Goal: Contribute content: Add original content to the website for others to see

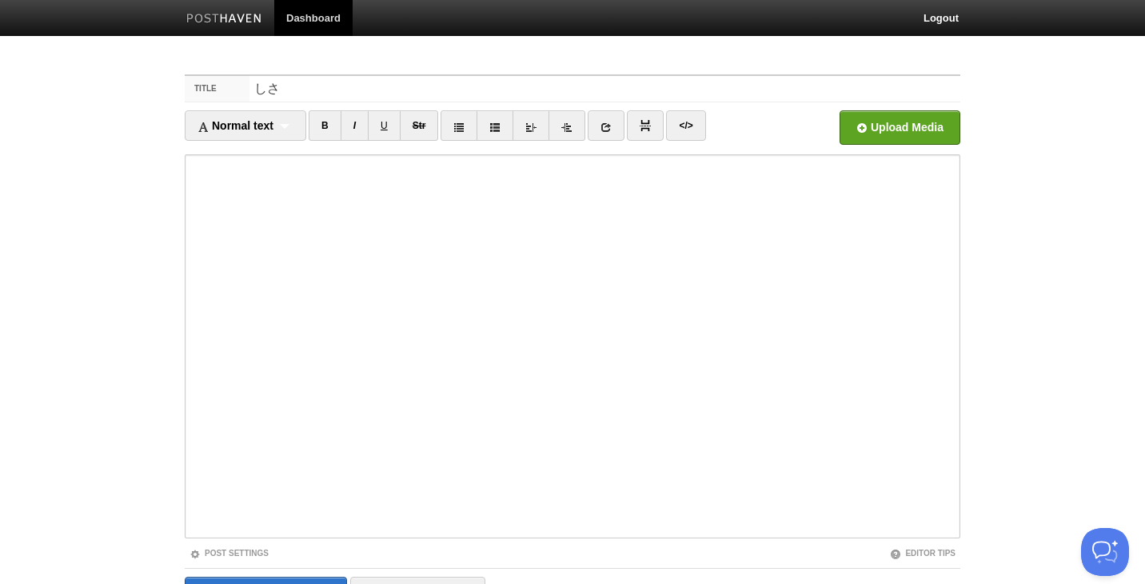
type input "し"
type input "サイバーセキュリティISMSを将棋に例える実験"
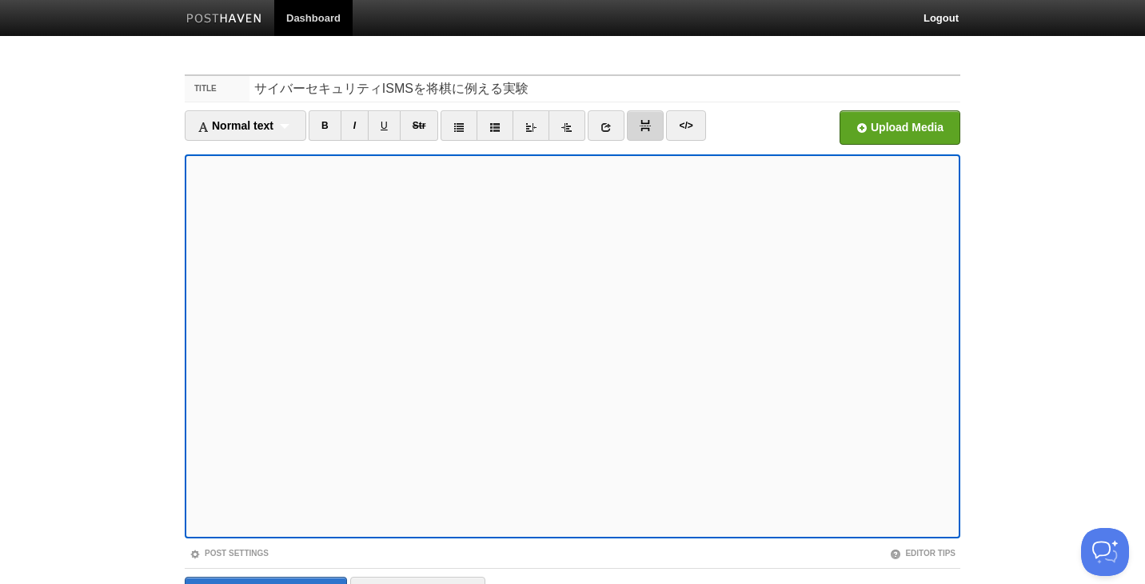
click at [656, 127] on link at bounding box center [645, 125] width 37 height 30
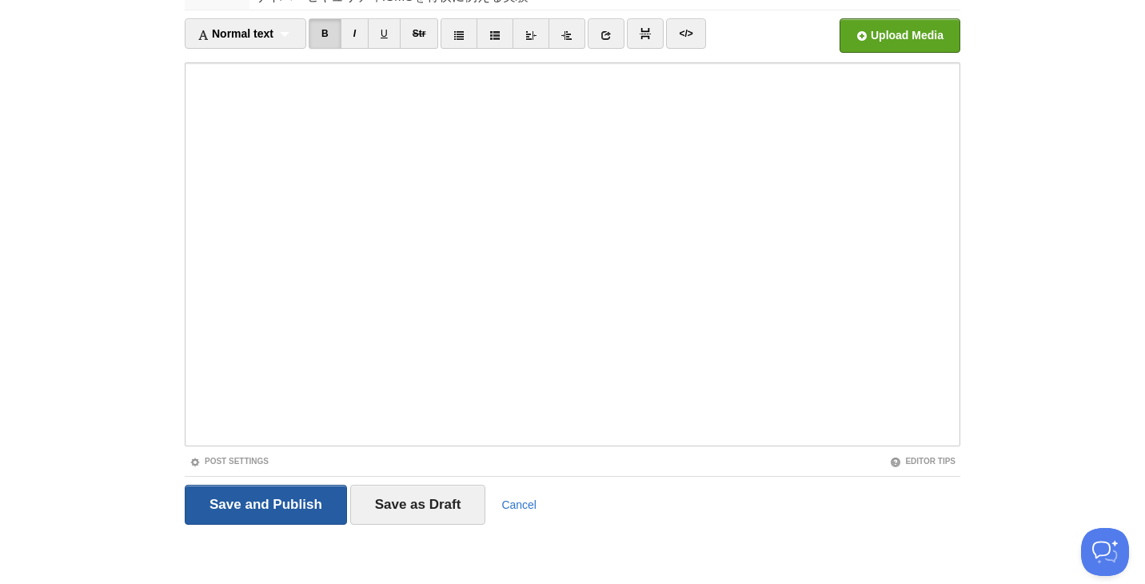
click at [278, 497] on input "Save and Publish" at bounding box center [266, 505] width 162 height 40
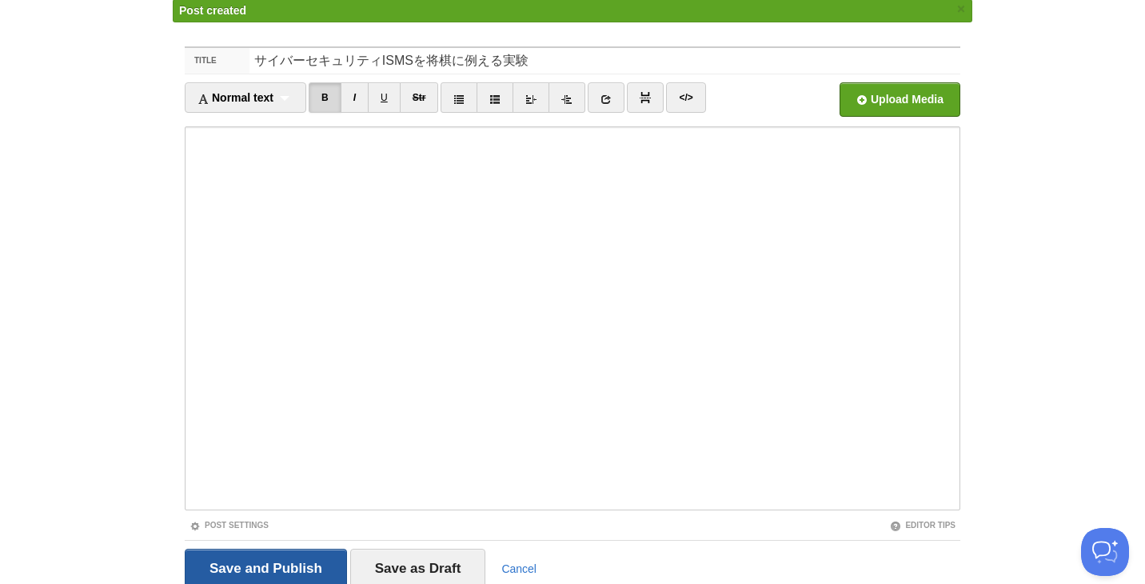
scroll to position [60, 0]
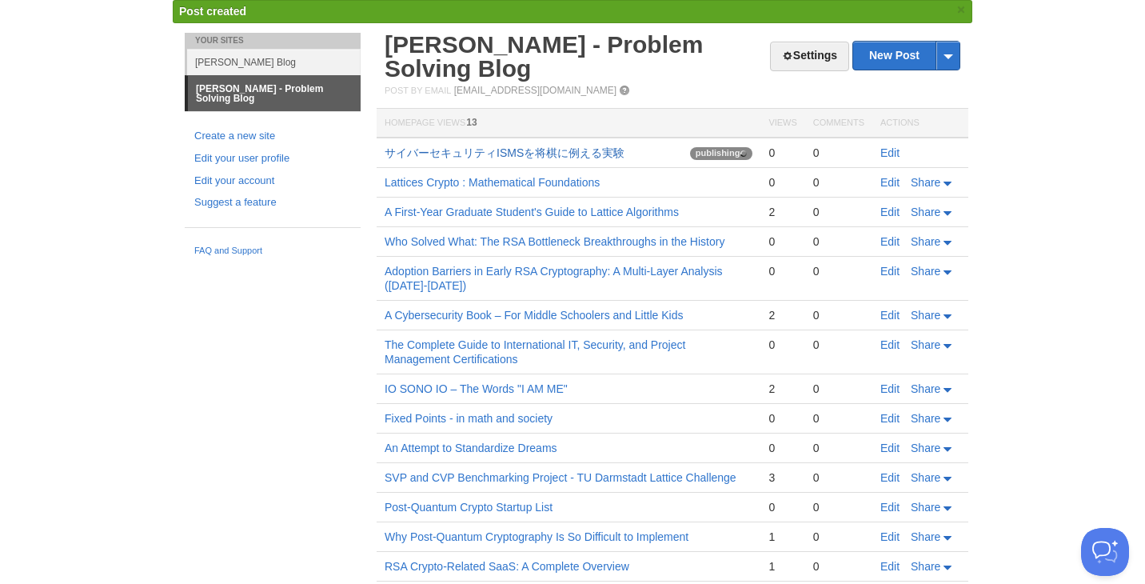
click at [601, 154] on link "サイバーセキュリティISMSを将棋に例える実験" at bounding box center [505, 152] width 240 height 13
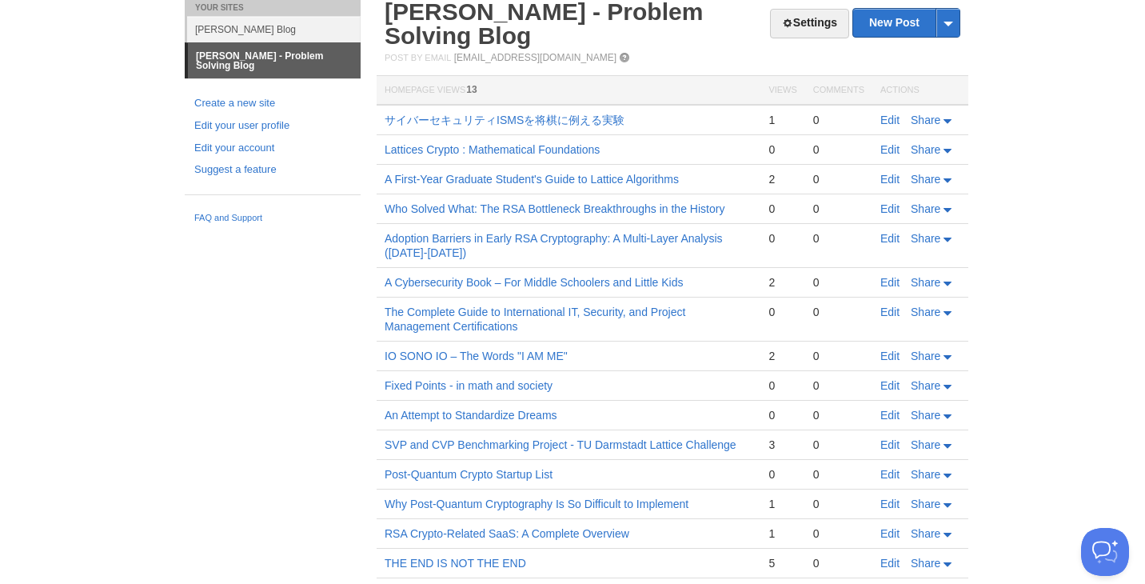
scroll to position [0, 0]
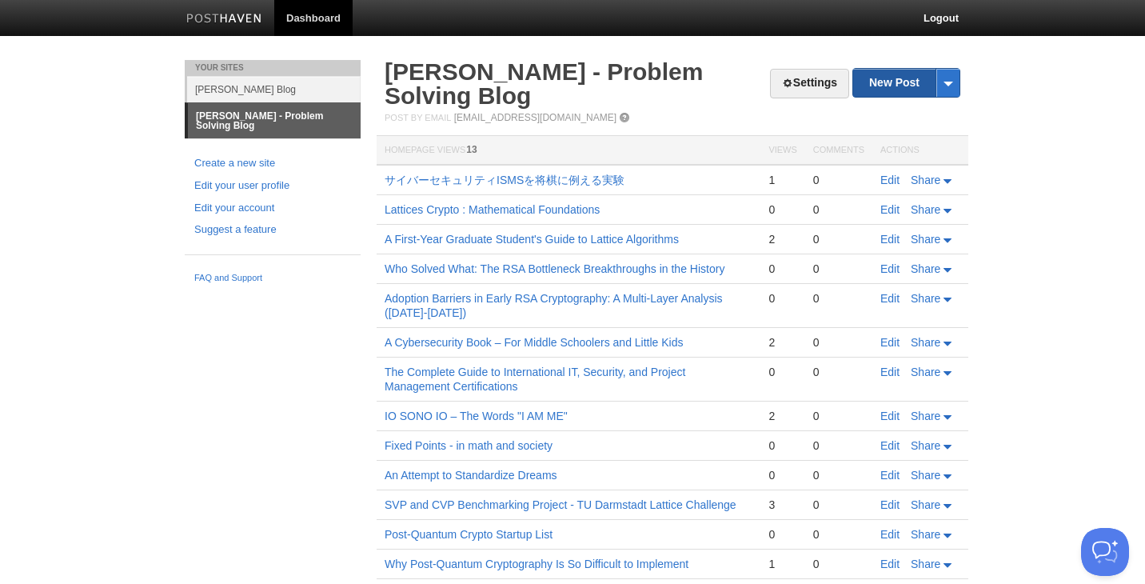
click at [902, 89] on link "New Post" at bounding box center [906, 83] width 106 height 28
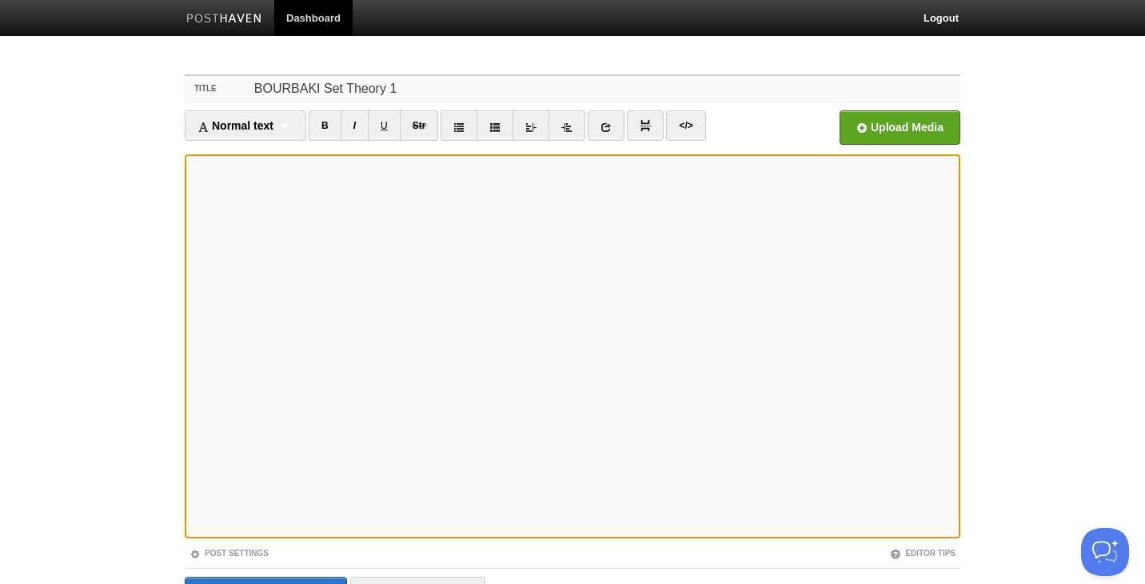
click at [553, 88] on input "BOURBAKI Set Theory 1" at bounding box center [604, 89] width 711 height 26
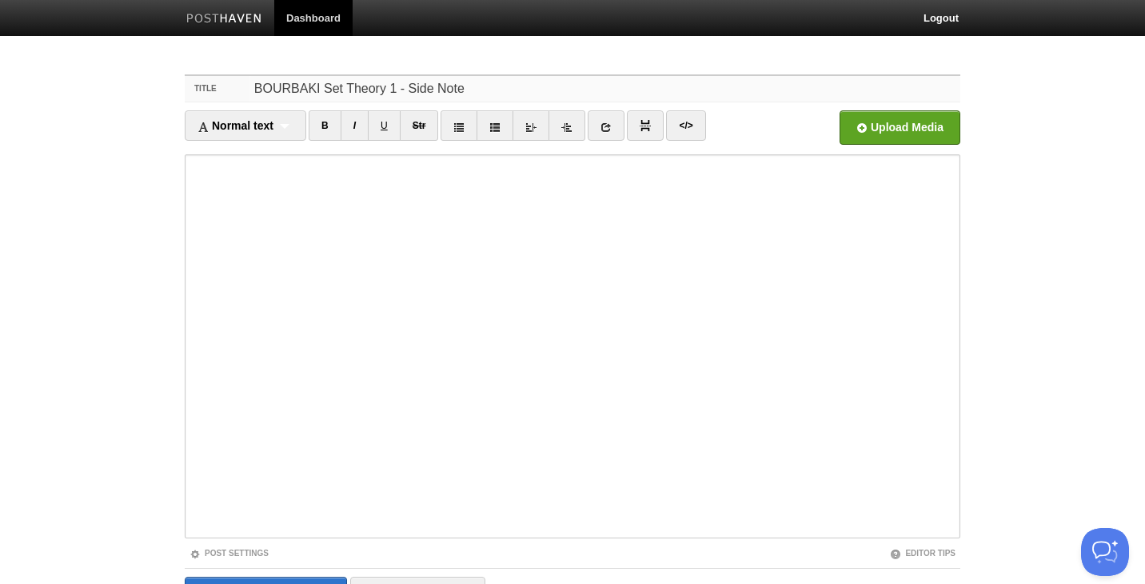
type input "BOURBAKI Set Theory 1 - Side Note"
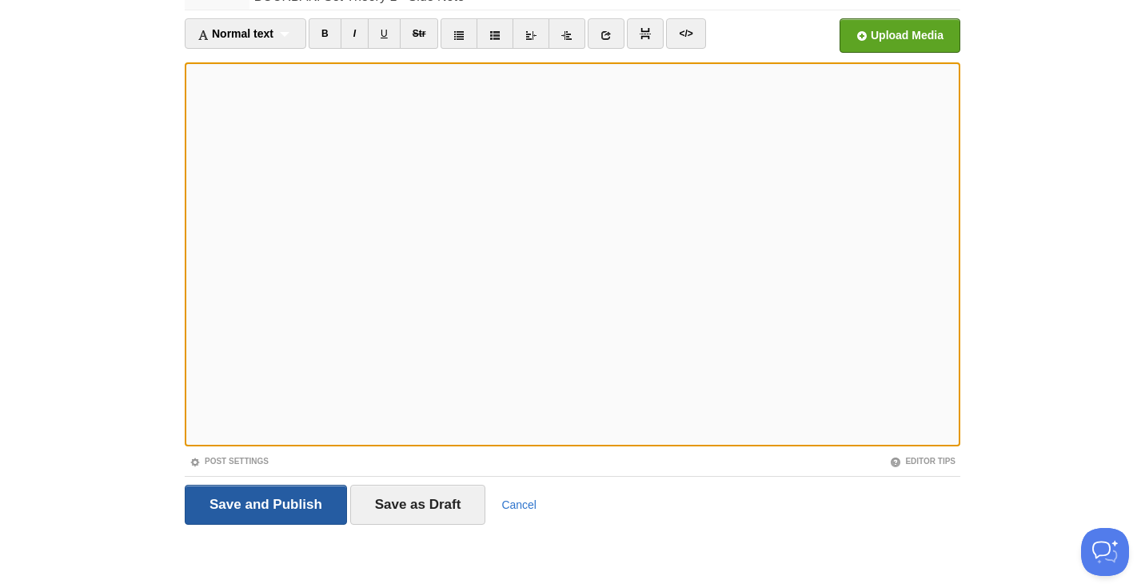
click at [278, 503] on input "Save and Publish" at bounding box center [266, 505] width 162 height 40
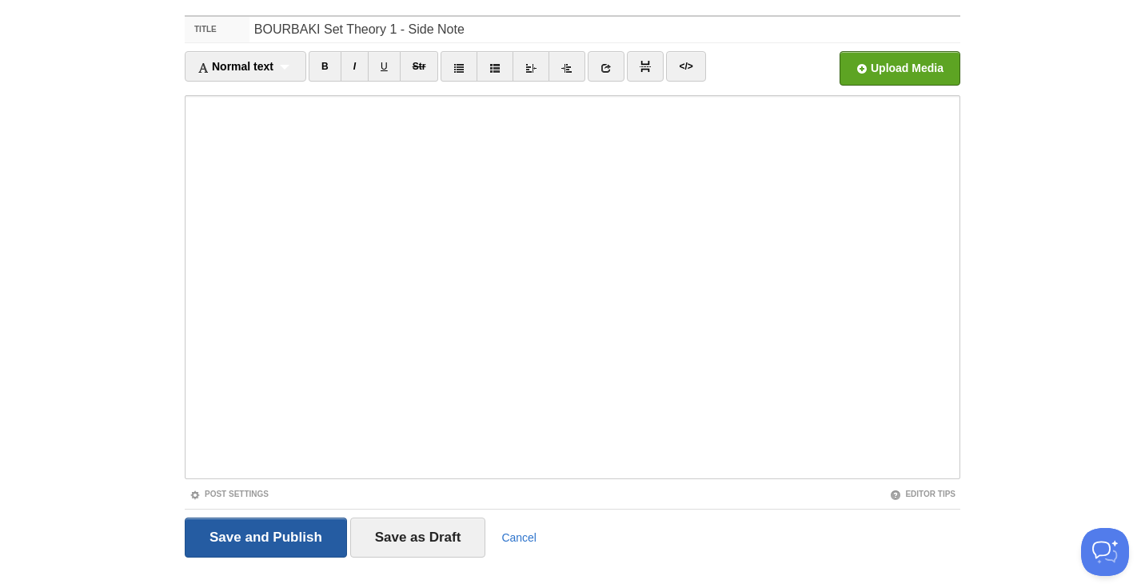
scroll to position [60, 0]
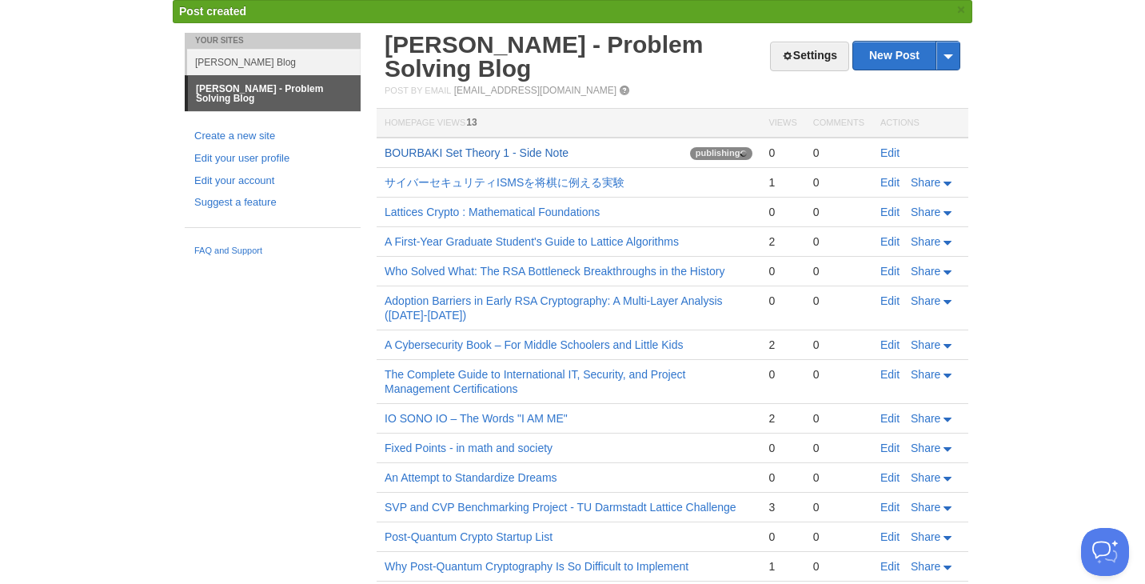
click at [545, 154] on link "BOURBAKI Set Theory 1 - Side Note" at bounding box center [477, 152] width 184 height 13
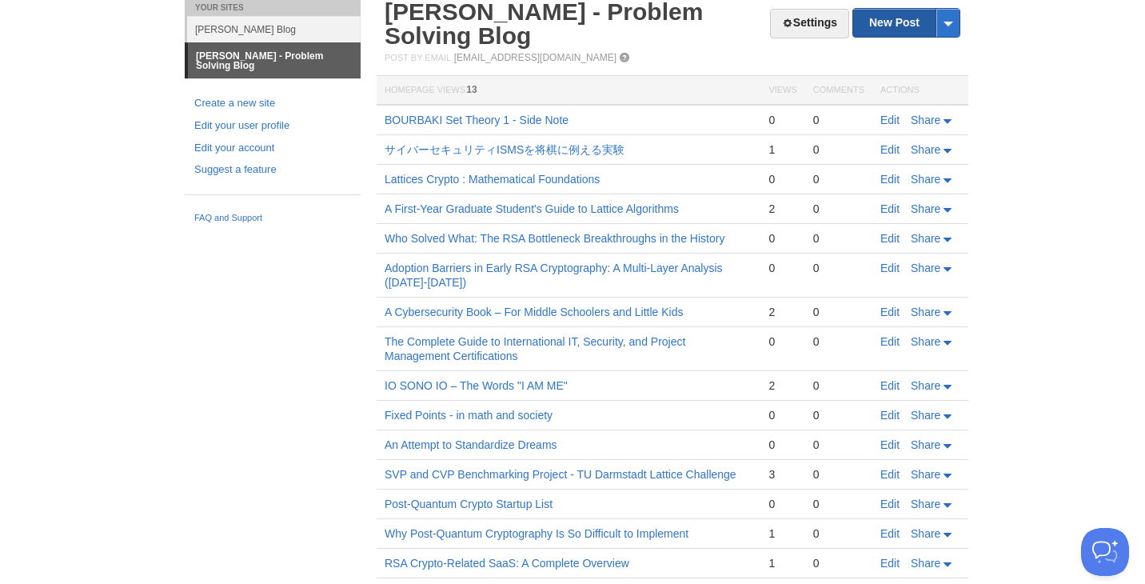
click at [912, 22] on link "New Post" at bounding box center [906, 23] width 106 height 28
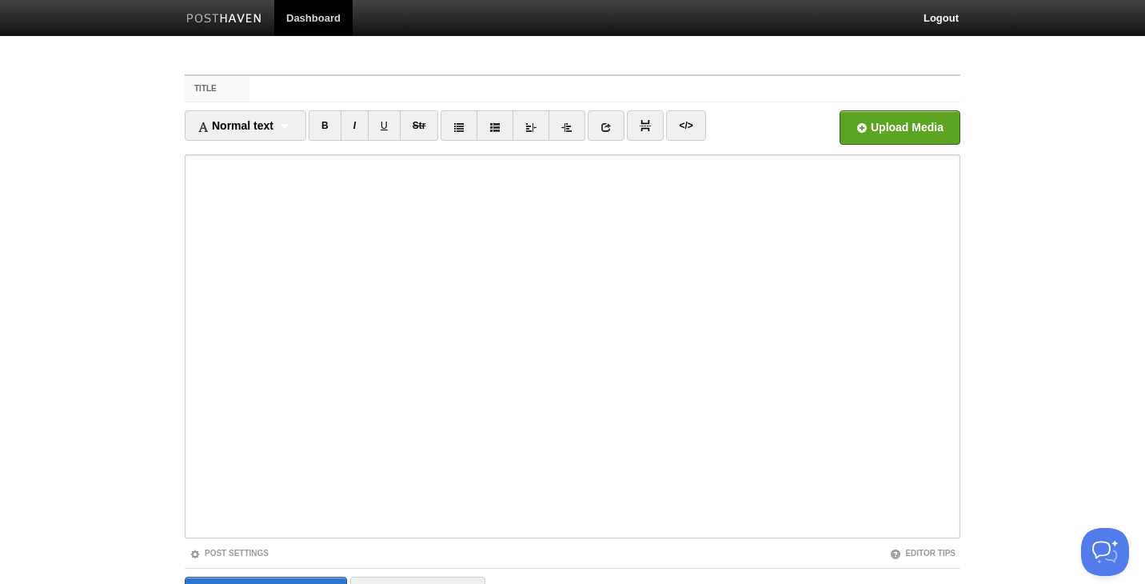
type input "a"
type input "Axiom of Choise - Side Note from [PERSON_NAME] Book"
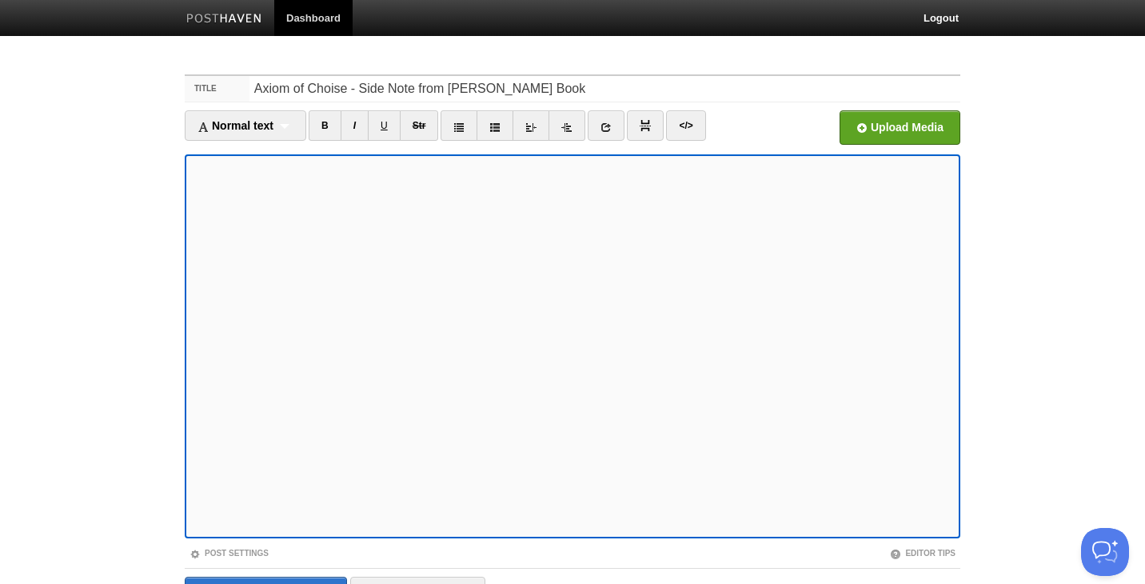
scroll to position [92, 0]
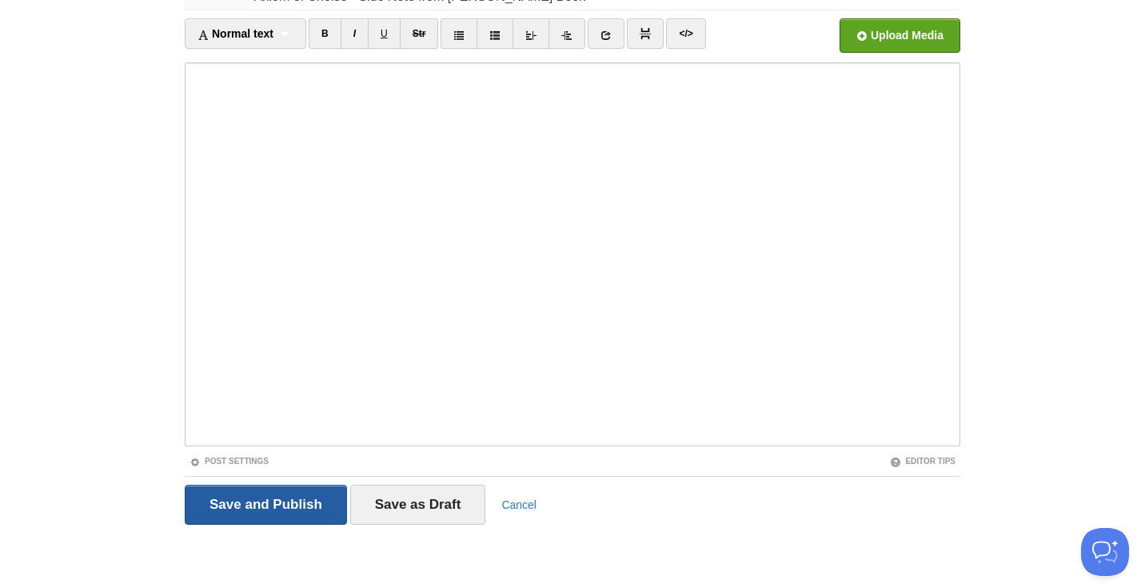
click at [268, 496] on input "Save and Publish" at bounding box center [266, 505] width 162 height 40
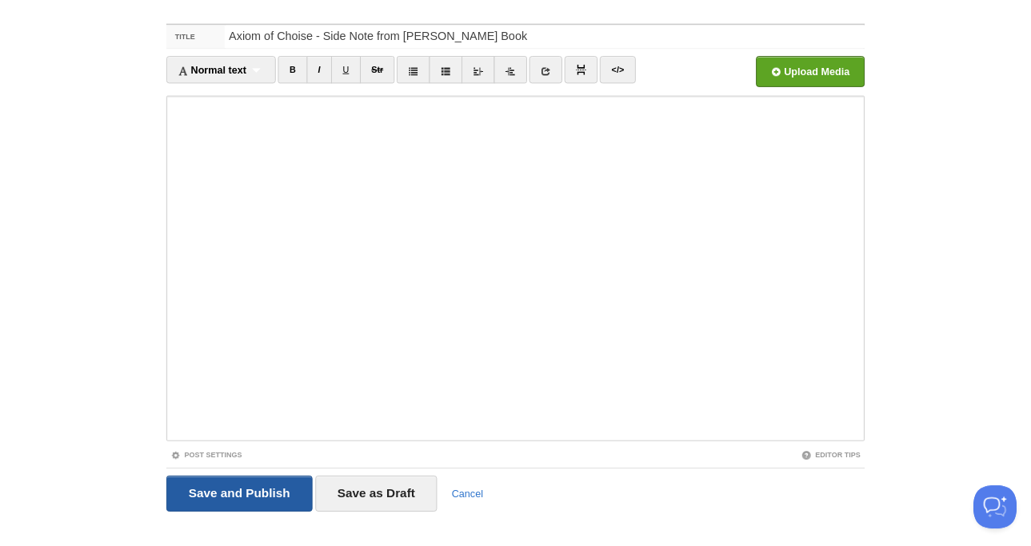
scroll to position [60, 0]
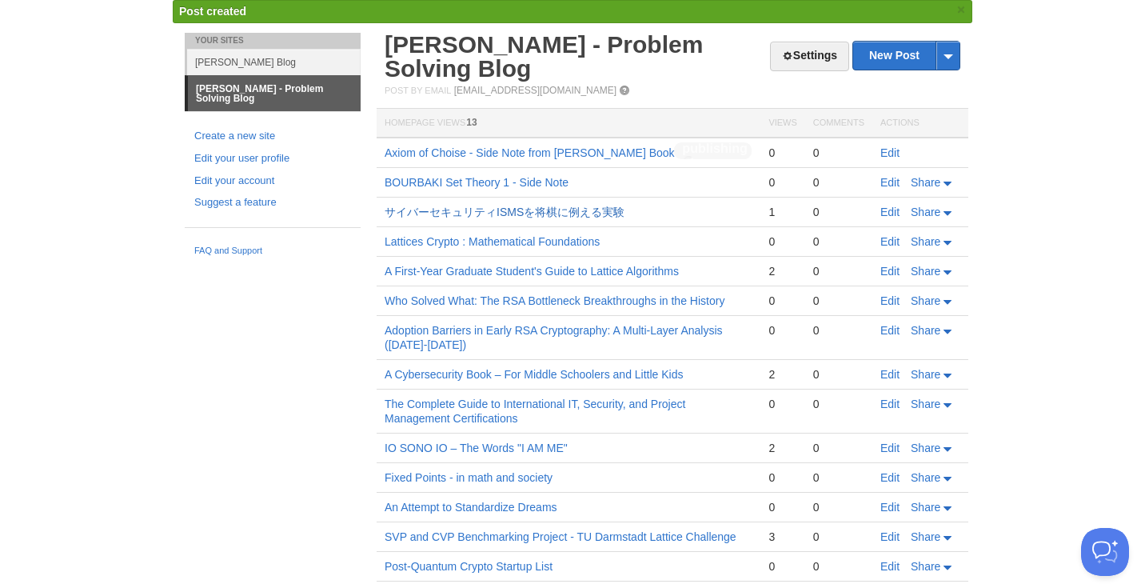
click at [598, 207] on link "サイバーセキュリティISMSを将棋に例える実験" at bounding box center [505, 211] width 240 height 13
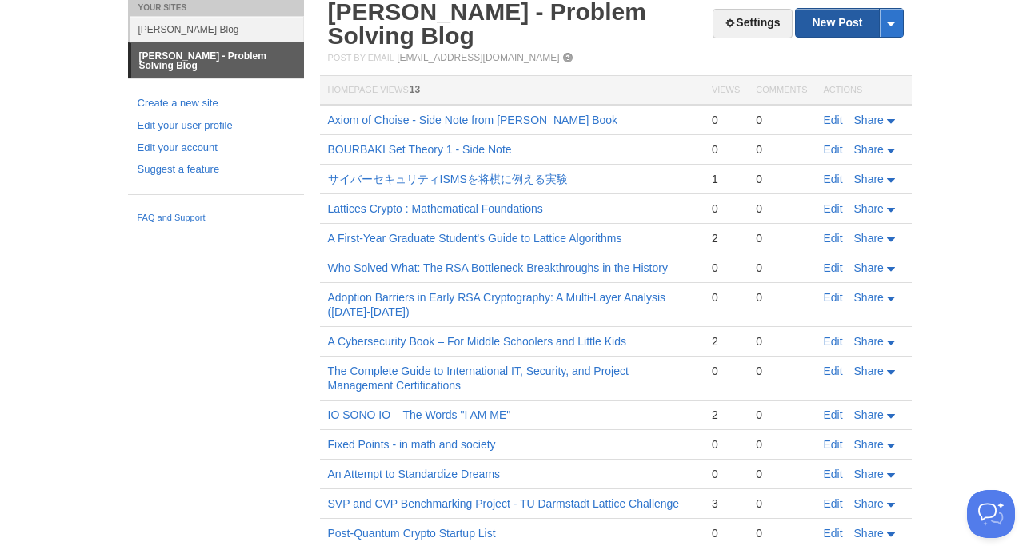
click at [845, 22] on link "New Post" at bounding box center [849, 23] width 106 height 28
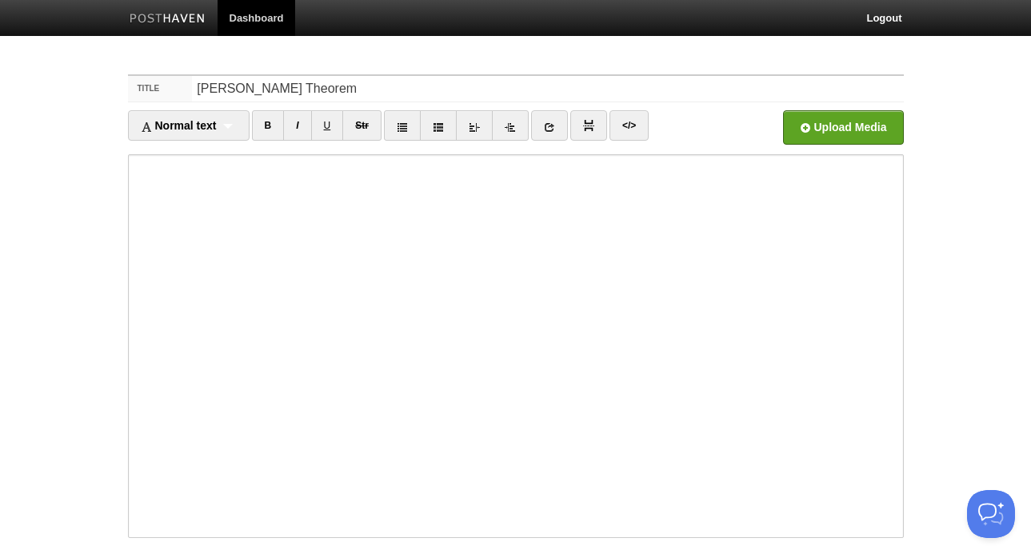
type input "[PERSON_NAME] Theorem"
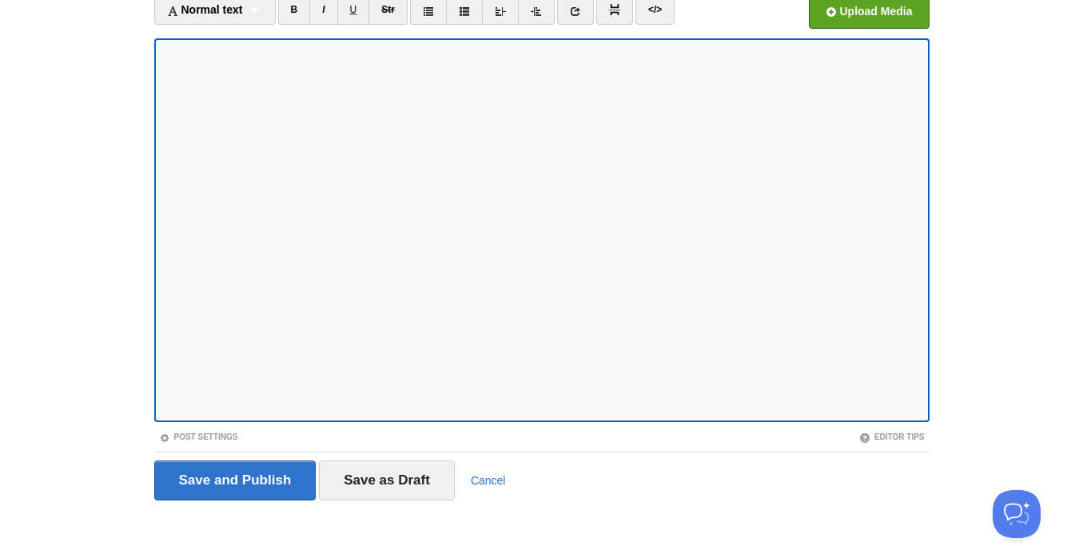
scroll to position [130, 0]
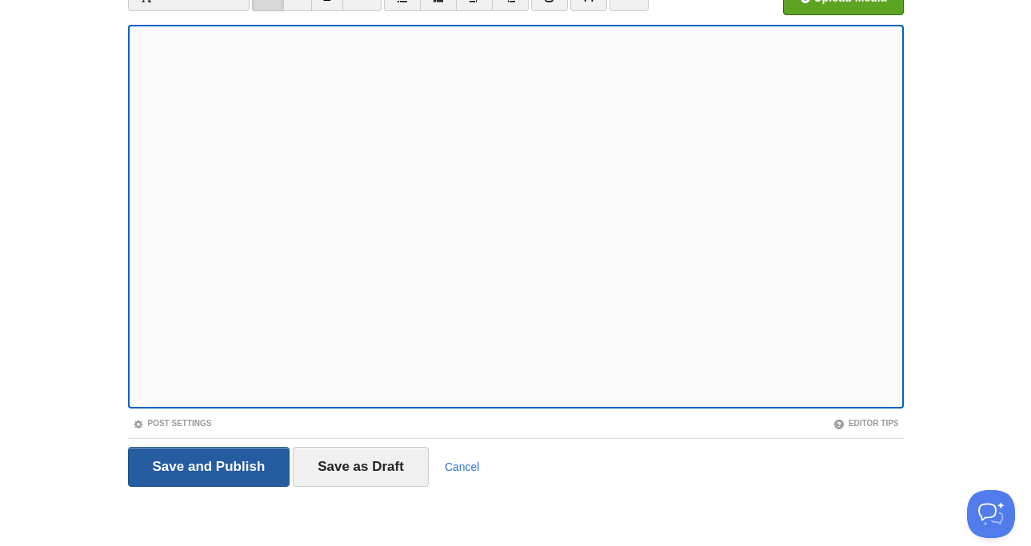
click at [237, 458] on input "Save and Publish" at bounding box center [209, 467] width 162 height 40
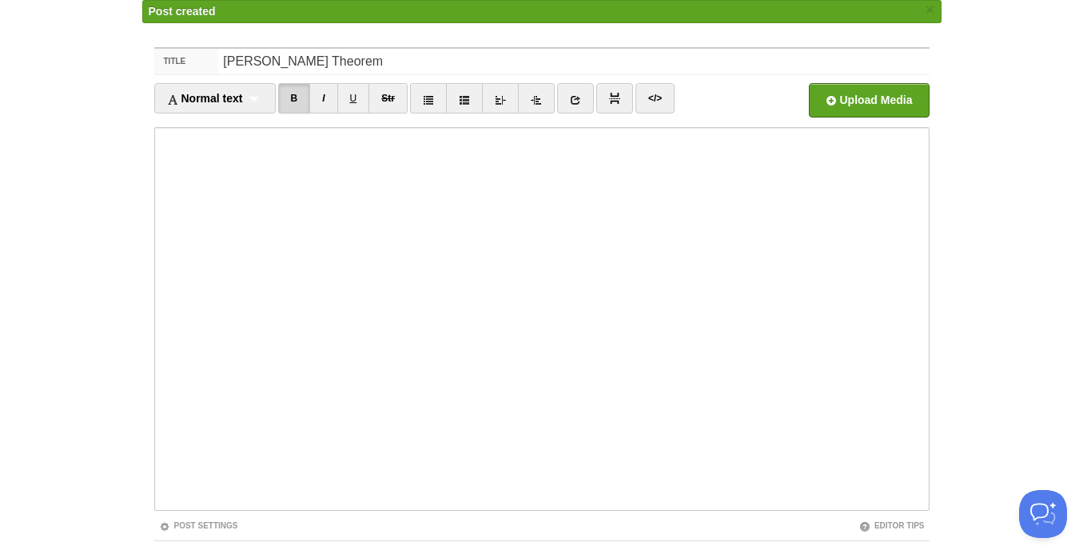
scroll to position [162, 0]
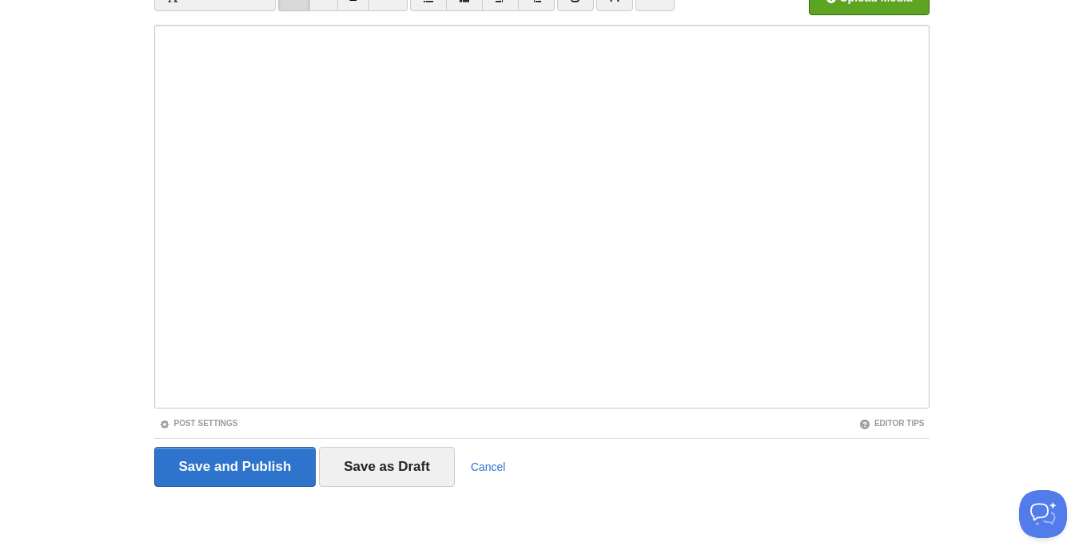
click at [201, 489] on div "Save and Publish Save as Draft Cancel" at bounding box center [542, 466] width 776 height 57
click at [229, 476] on input "Save and Publish" at bounding box center [235, 467] width 162 height 40
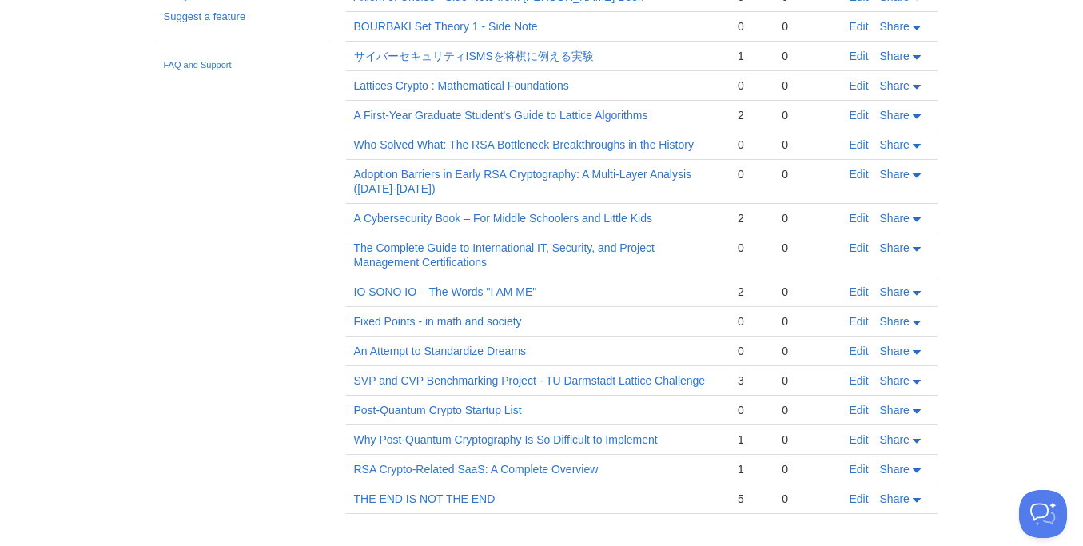
scroll to position [229, 0]
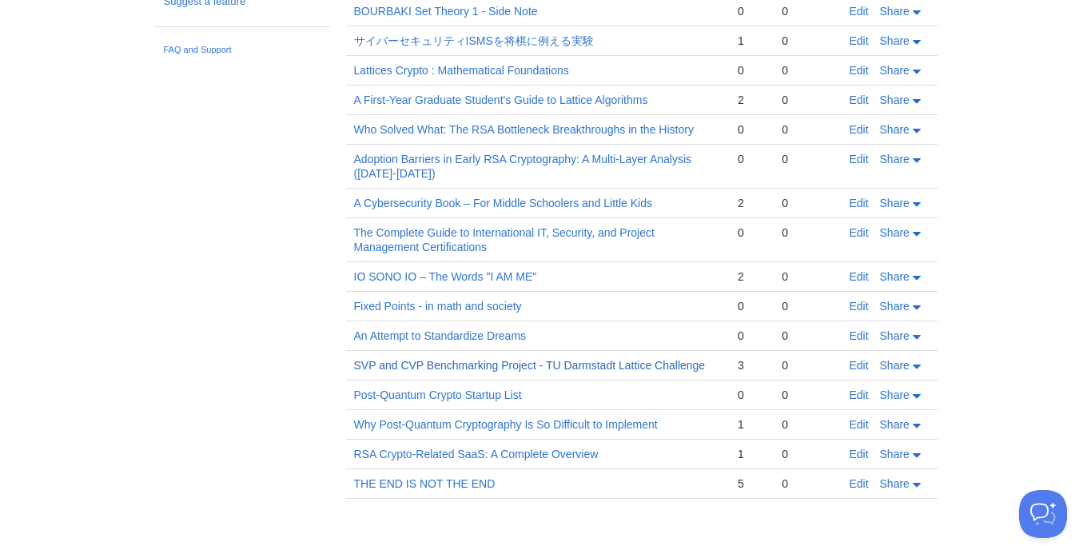
click at [622, 366] on link "SVP and CVP Benchmarking Project - TU Darmstadt Lattice Challenge" at bounding box center [530, 365] width 352 height 13
click at [538, 359] on link "SVP and CVP Benchmarking Project - TU Darmstadt Lattice Challenge" at bounding box center [530, 365] width 352 height 13
click at [688, 362] on link "SVP and CVP Benchmarking Project - TU Darmstadt Lattice Challenge" at bounding box center [530, 365] width 352 height 13
drag, startPoint x: 717, startPoint y: 371, endPoint x: 353, endPoint y: 366, distance: 363.8
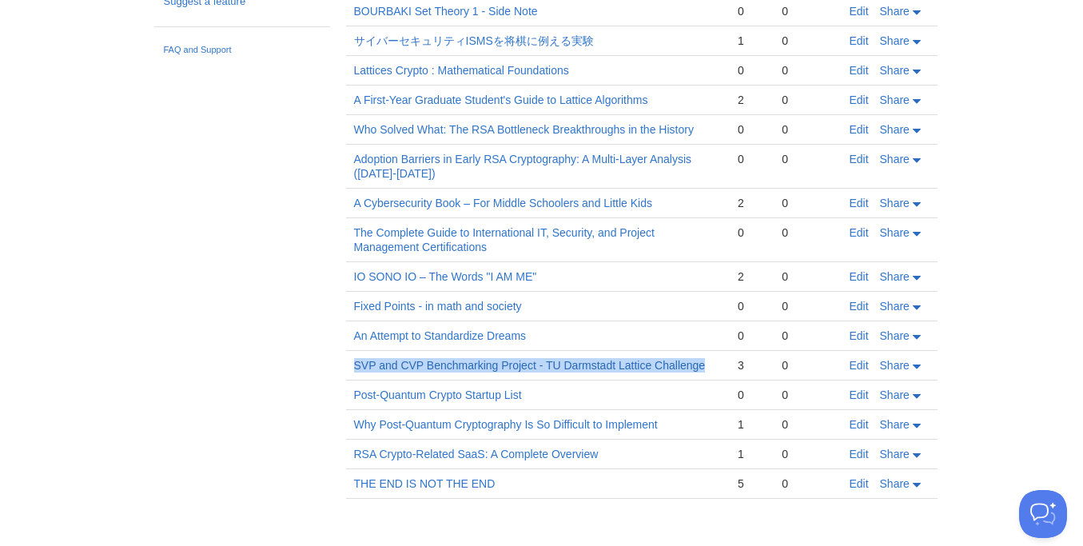
click at [353, 366] on td "SVP and CVP Benchmarking Project - TU Darmstadt Lattice Challenge" at bounding box center [538, 366] width 384 height 30
copy link "SVP and CVP Benchmarking Project - TU Darmstadt Lattice Challenge"
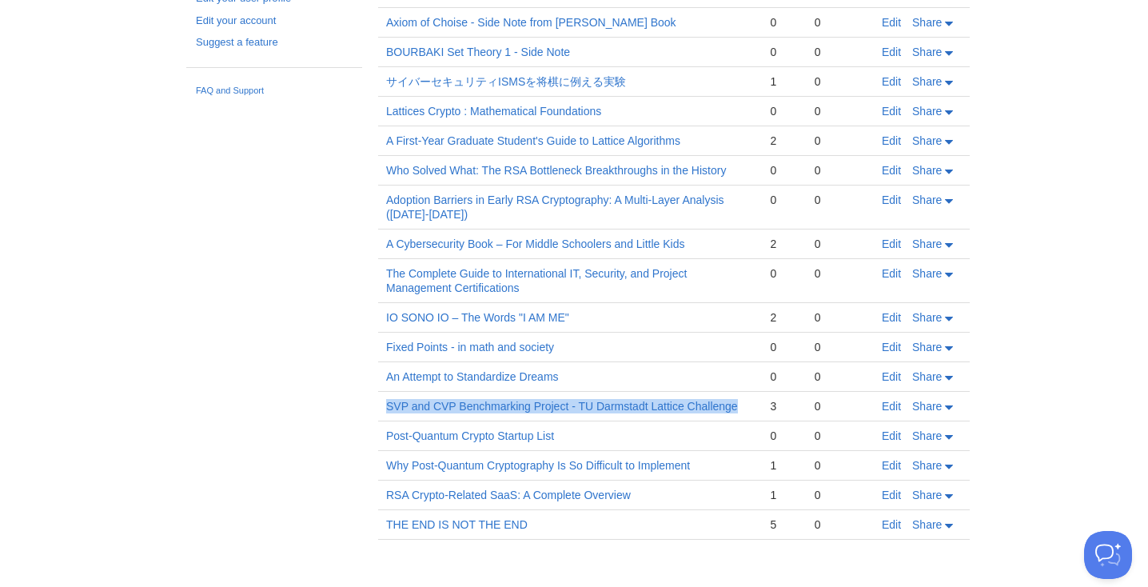
scroll to position [0, 0]
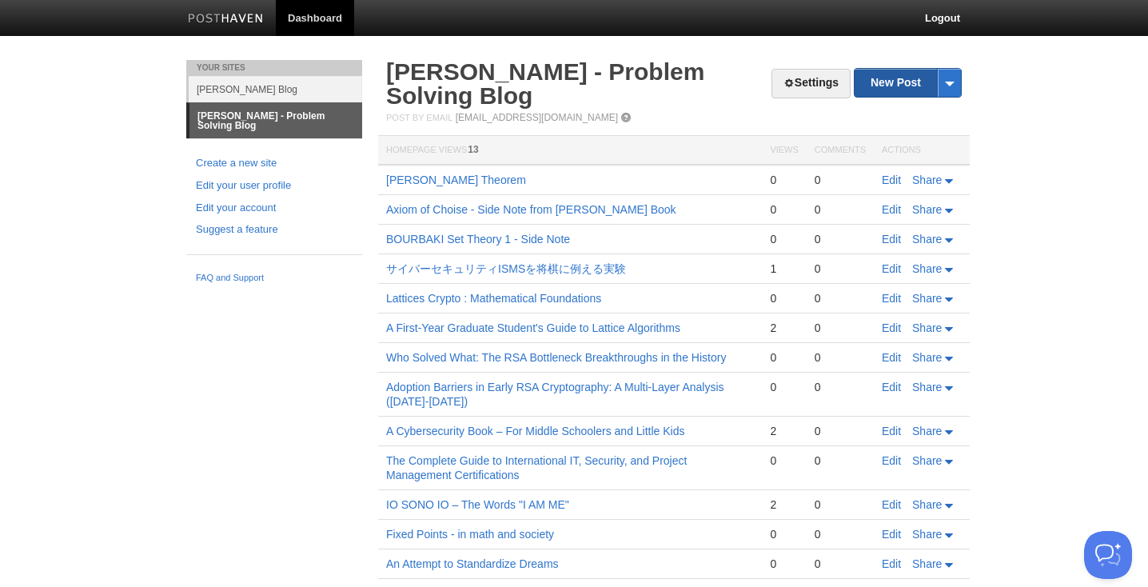
click at [901, 80] on link "New Post" at bounding box center [908, 83] width 106 height 28
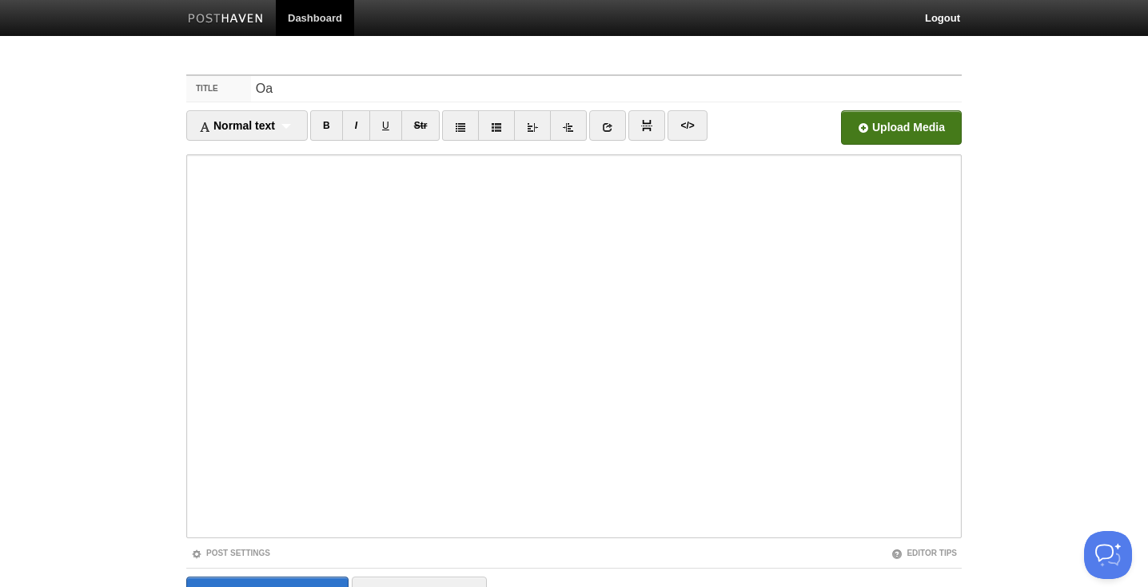
type input "O"
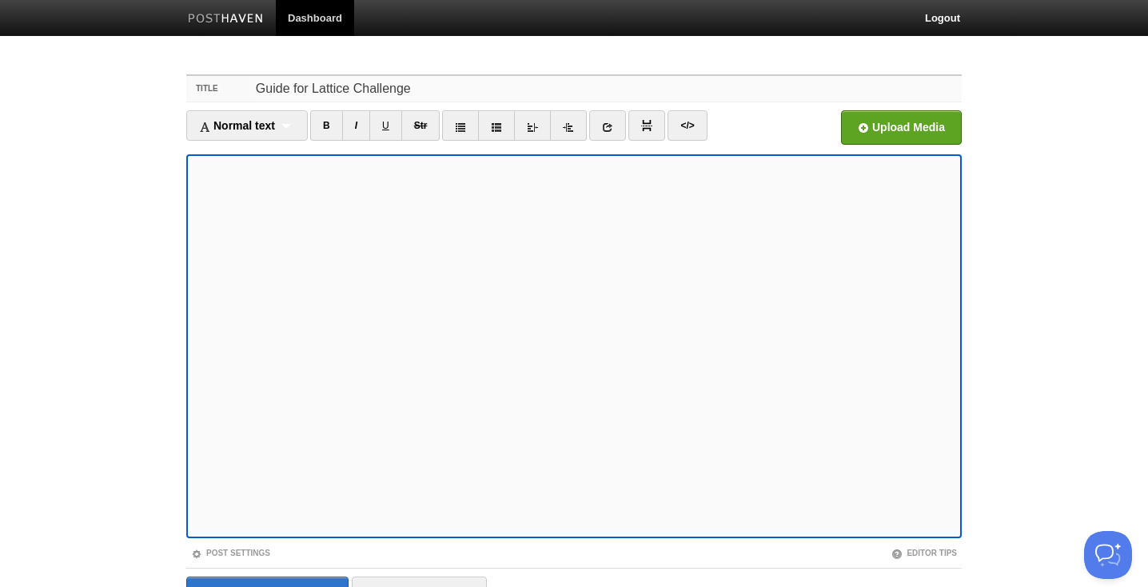
click at [523, 88] on input "Guide for Lattice Challenge" at bounding box center [606, 89] width 711 height 26
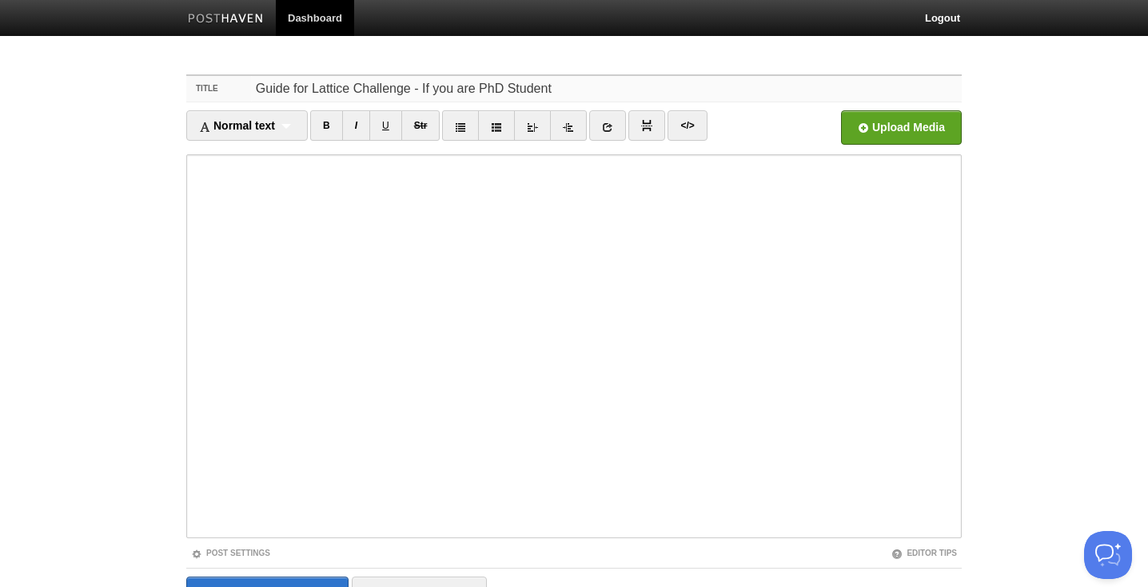
type input "Guide for Lattice Challenge - If you are PhD Student"
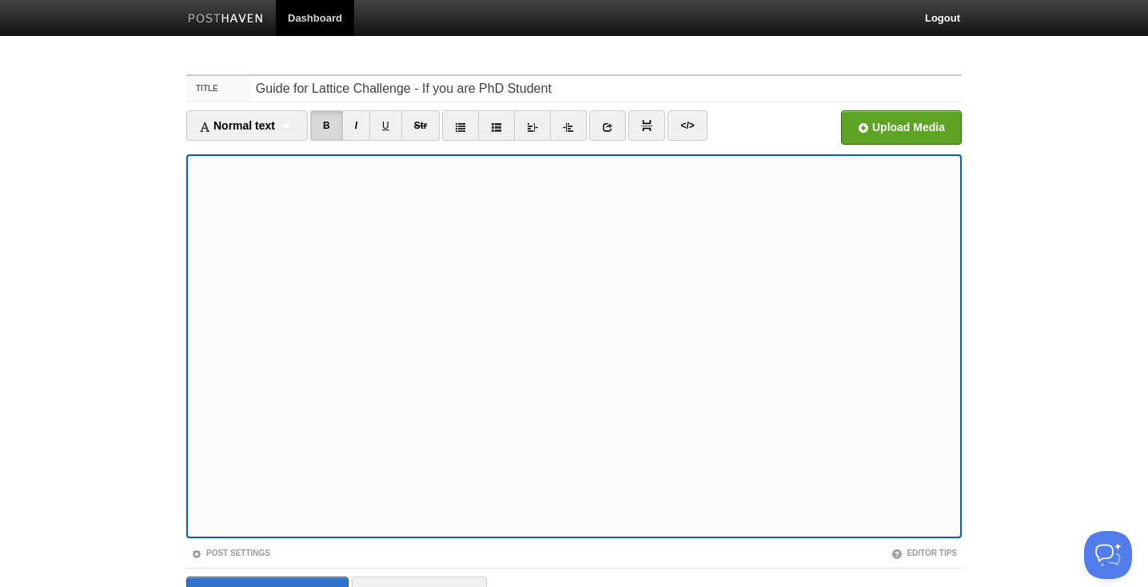
scroll to position [89, 0]
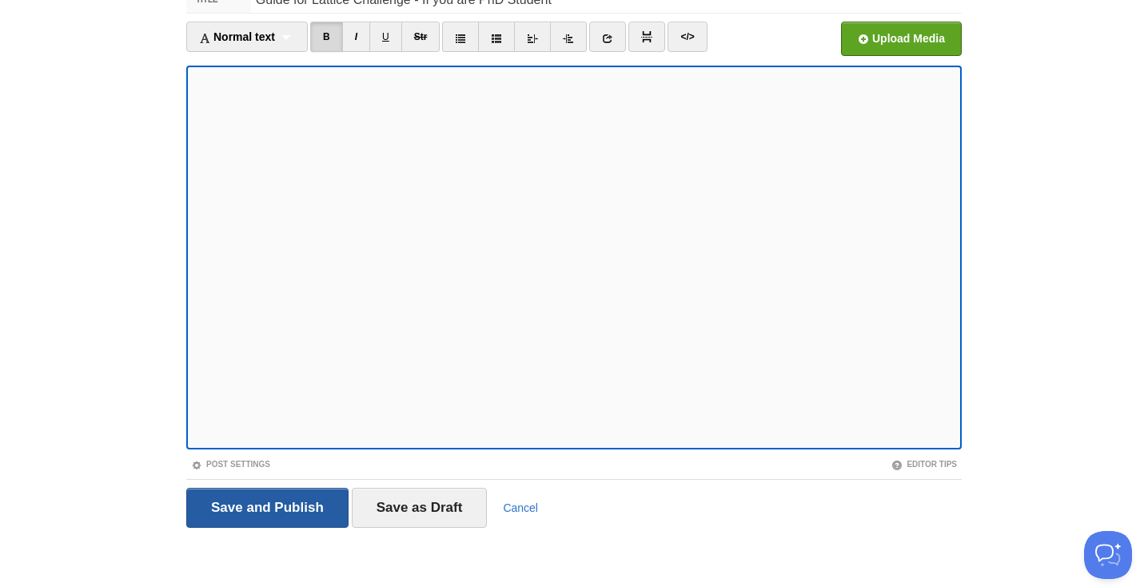
click at [277, 498] on input "Save and Publish" at bounding box center [267, 508] width 162 height 40
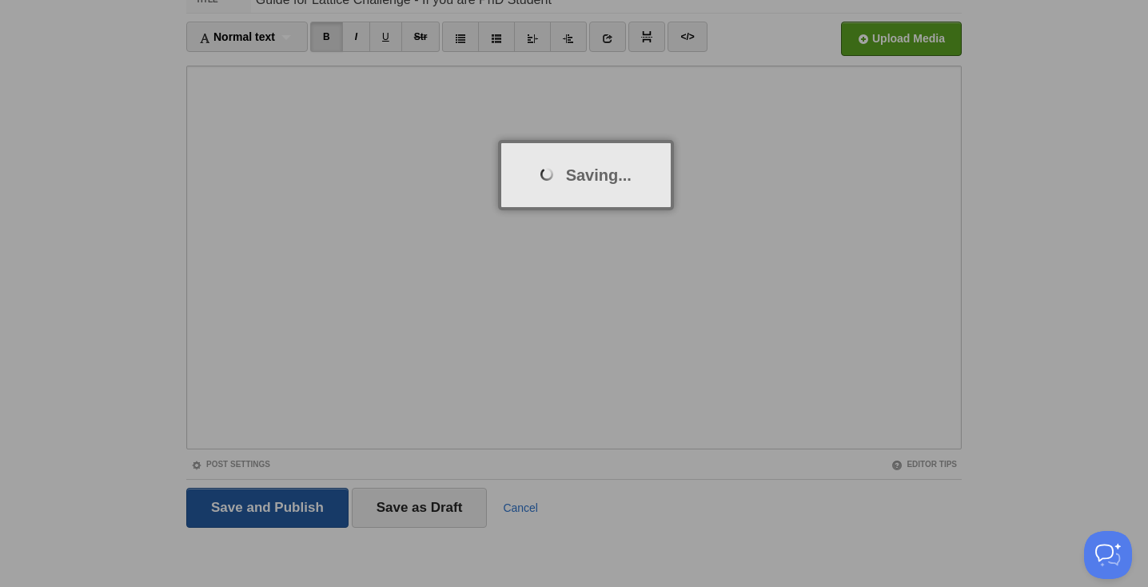
scroll to position [60, 0]
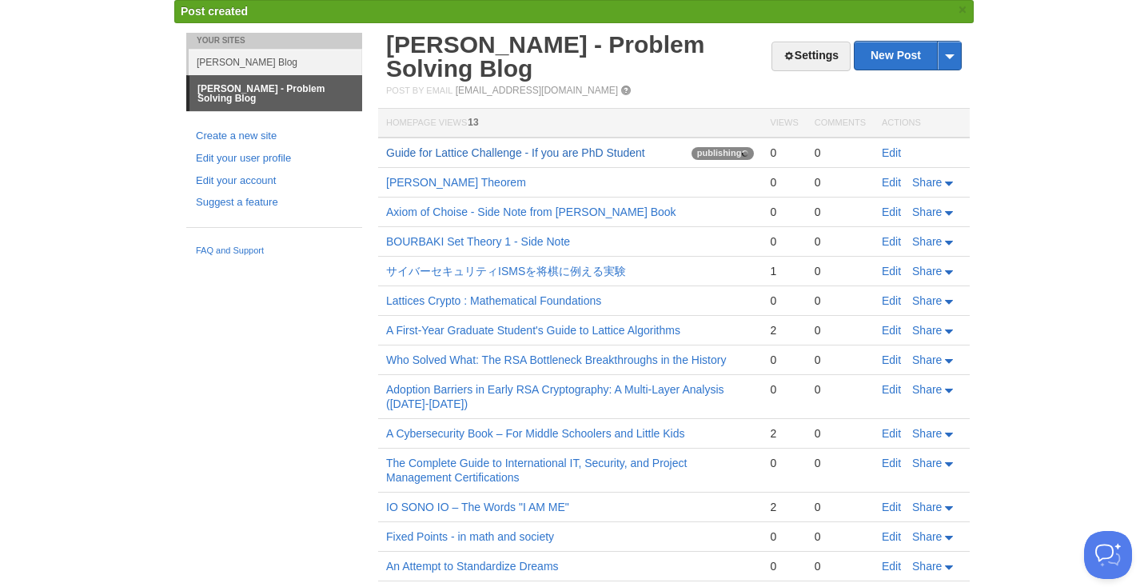
click at [597, 154] on link "Guide for Lattice Challenge - If you are PhD Student" at bounding box center [515, 152] width 259 height 13
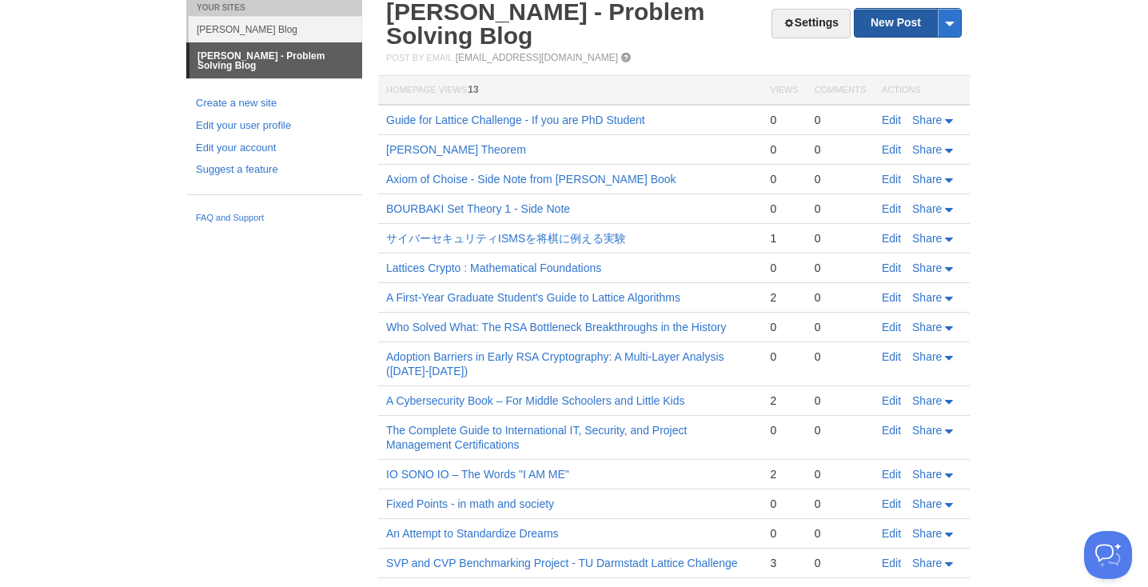
click at [888, 18] on link "New Post" at bounding box center [908, 23] width 106 height 28
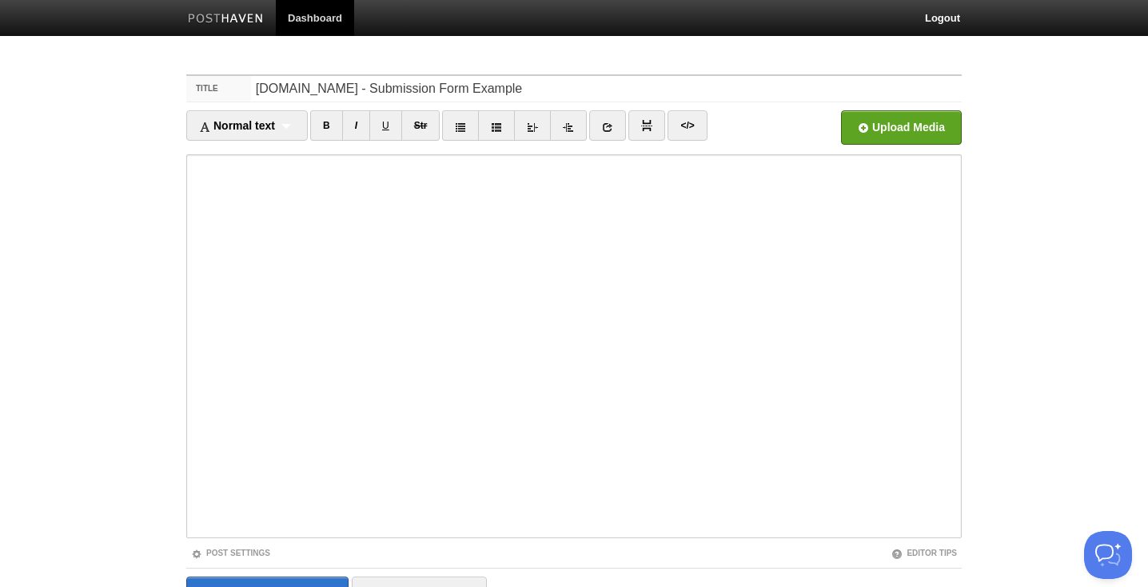
type input "[DOMAIN_NAME] - Submission Form Example"
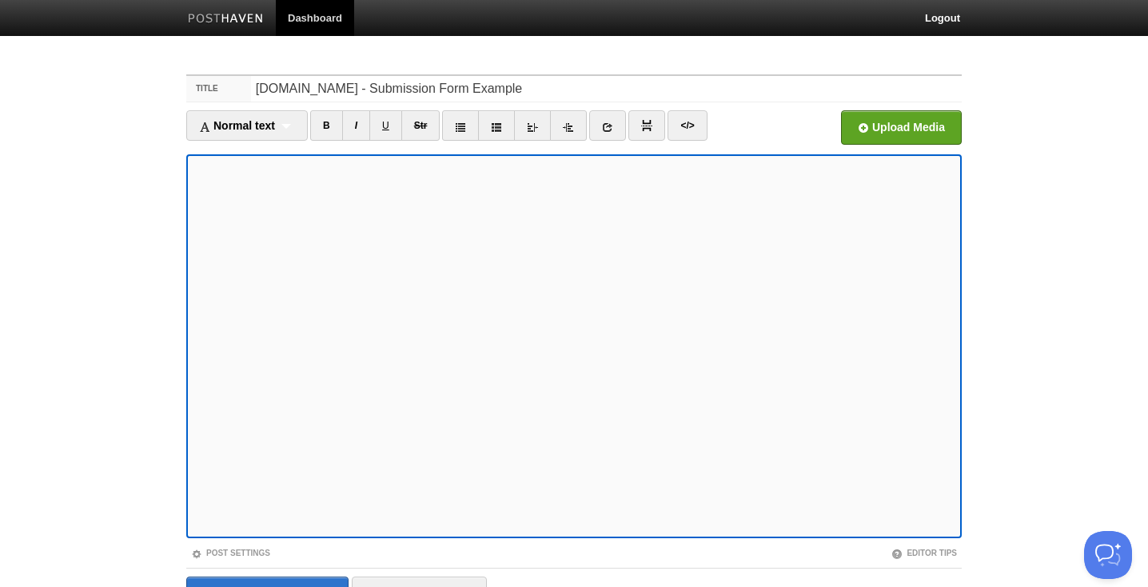
scroll to position [89, 0]
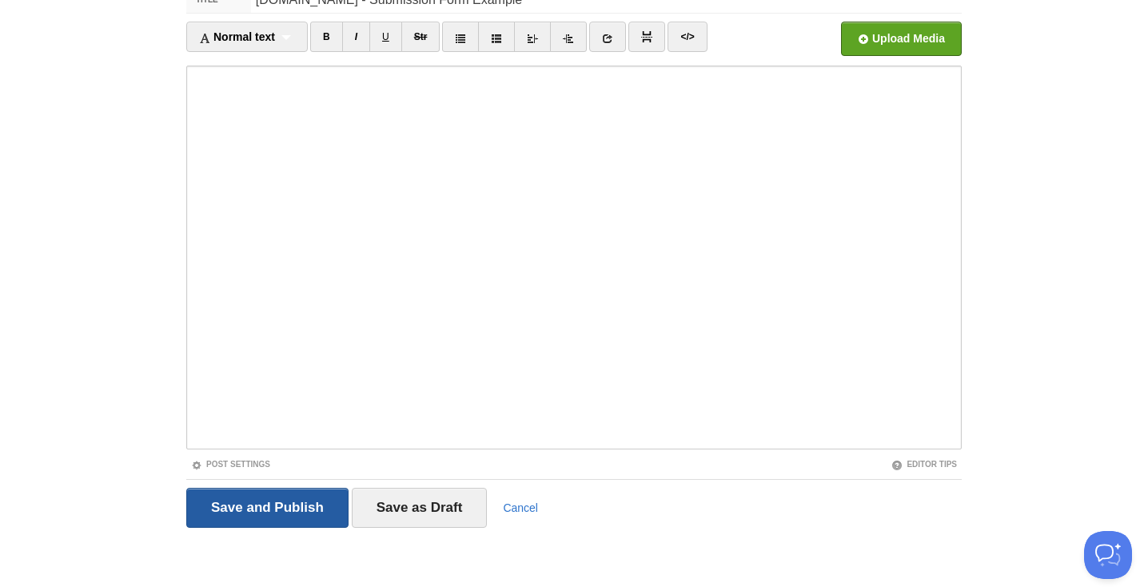
click at [261, 501] on input "Save and Publish" at bounding box center [267, 508] width 162 height 40
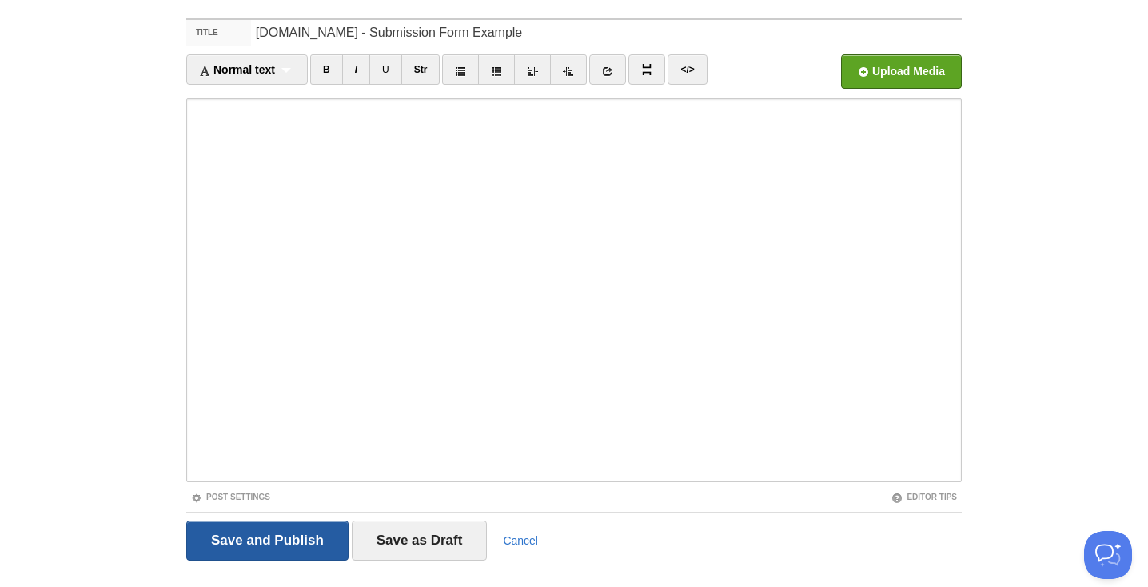
scroll to position [60, 0]
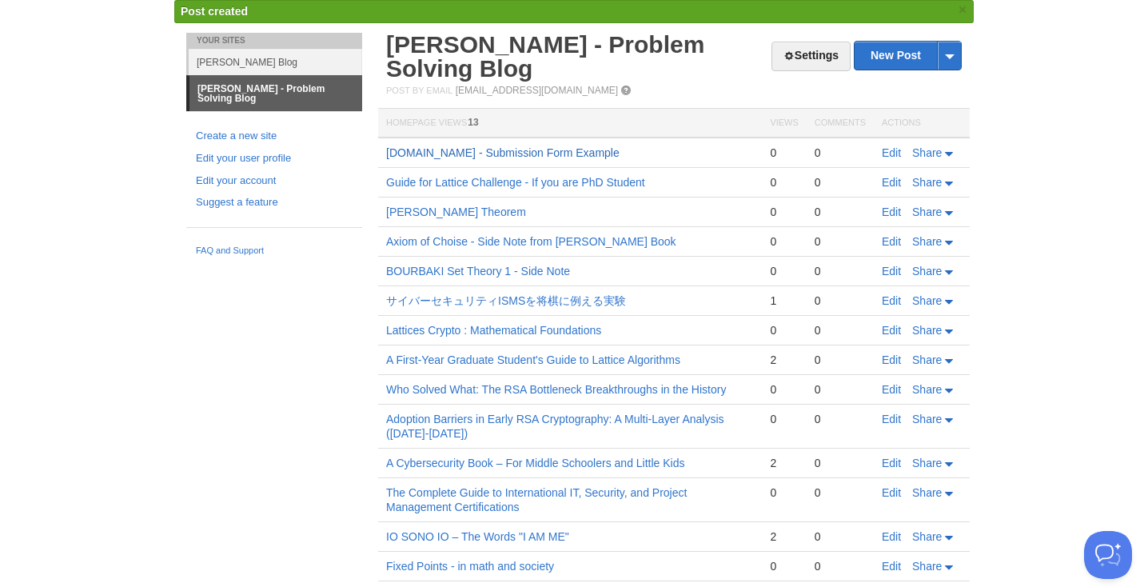
click at [564, 153] on link "[DOMAIN_NAME] - Submission Form Example" at bounding box center [502, 152] width 233 height 13
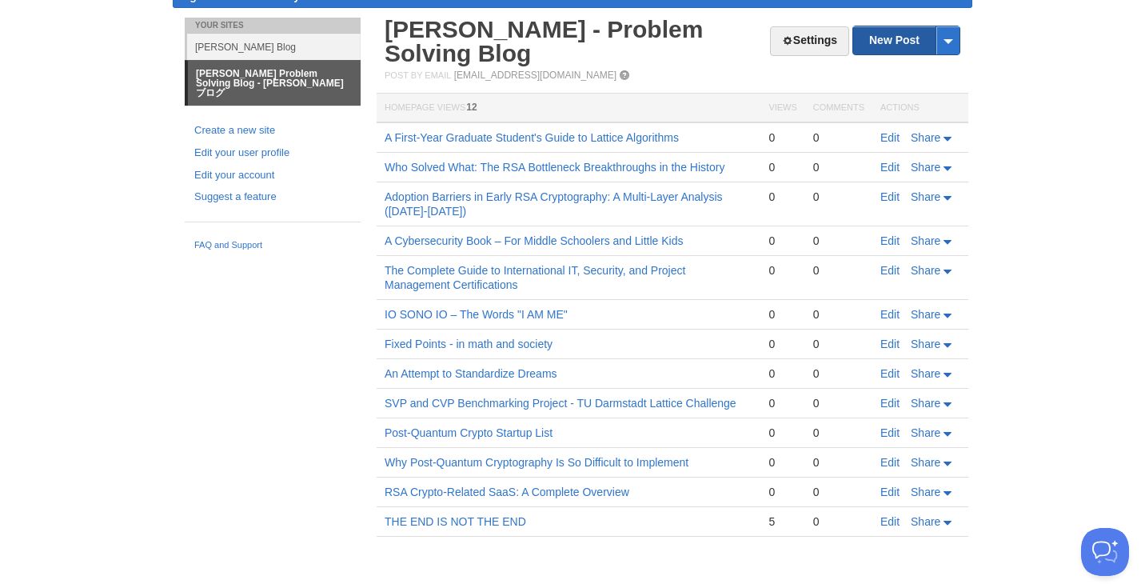
click at [907, 45] on link "New Post" at bounding box center [906, 40] width 106 height 28
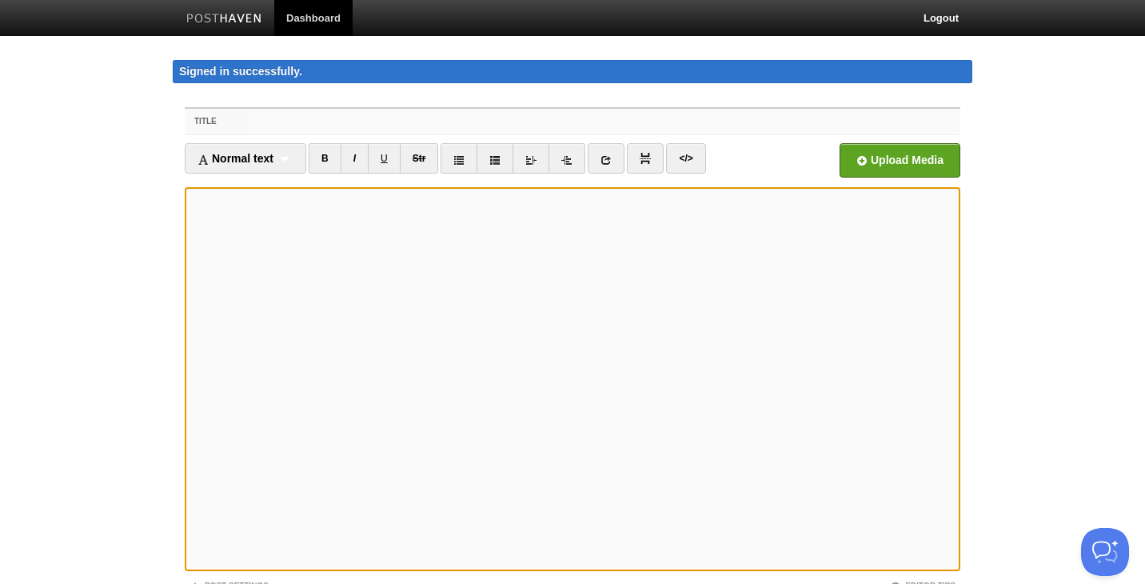
click at [383, 122] on input "Title" at bounding box center [604, 122] width 711 height 26
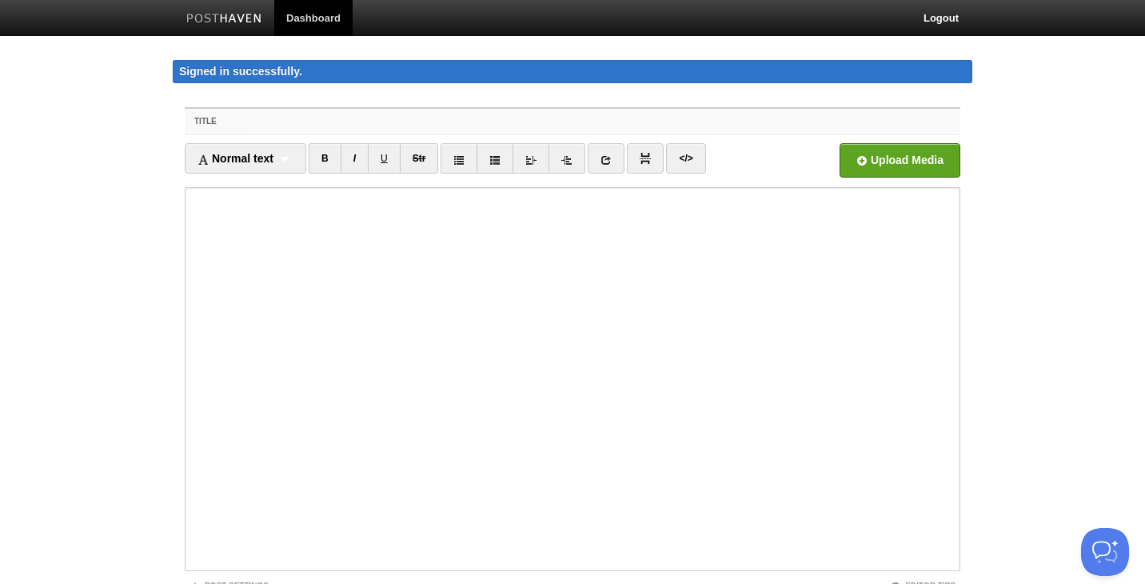
paste input "Cohen's forcing"
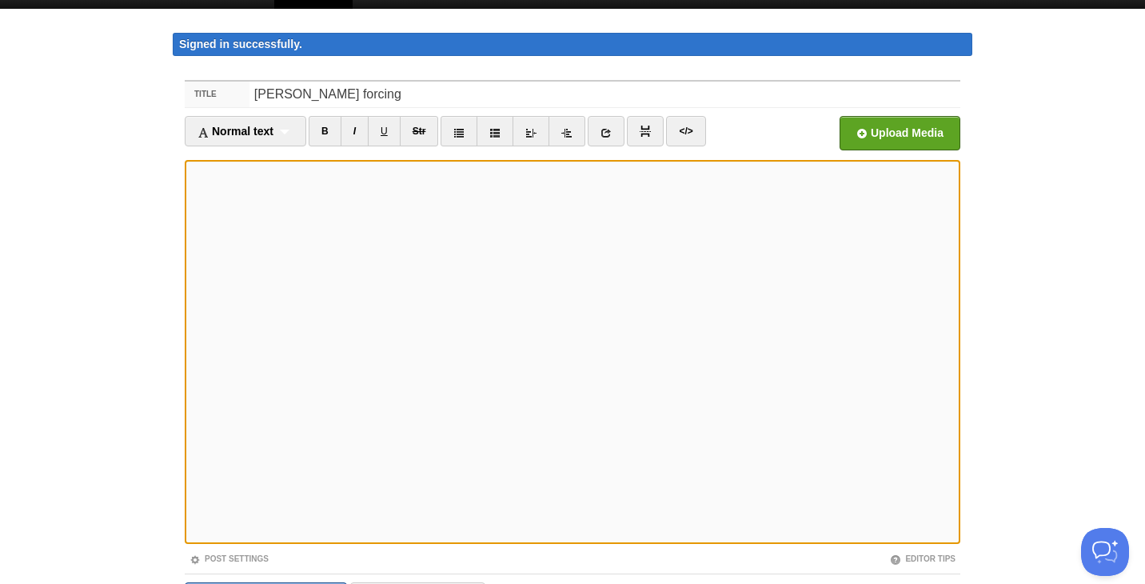
scroll to position [25, 0]
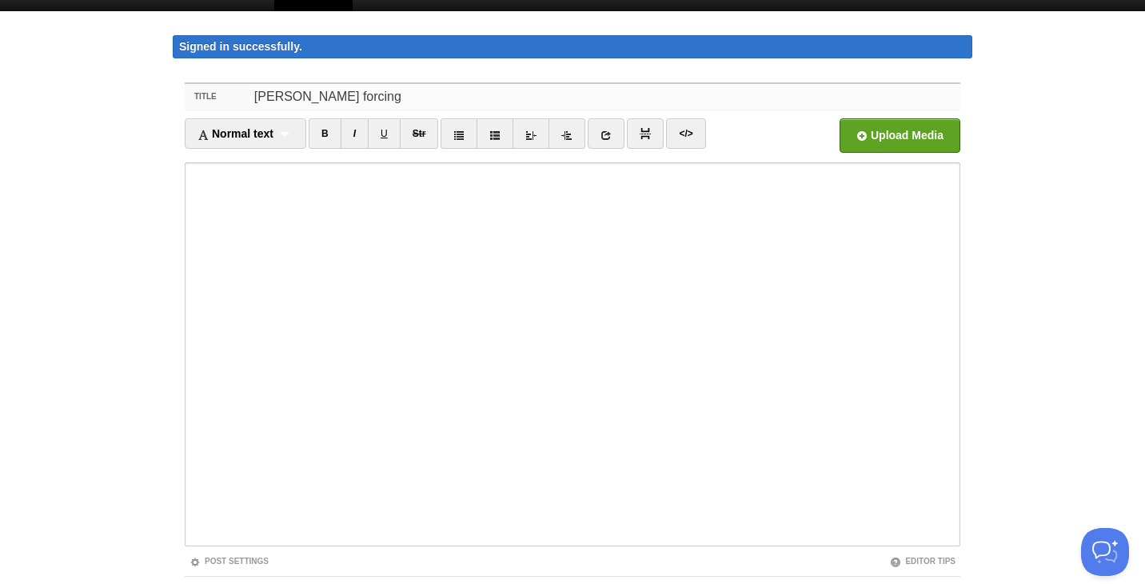
click at [467, 94] on input "Cohen's forcing" at bounding box center [604, 97] width 711 height 26
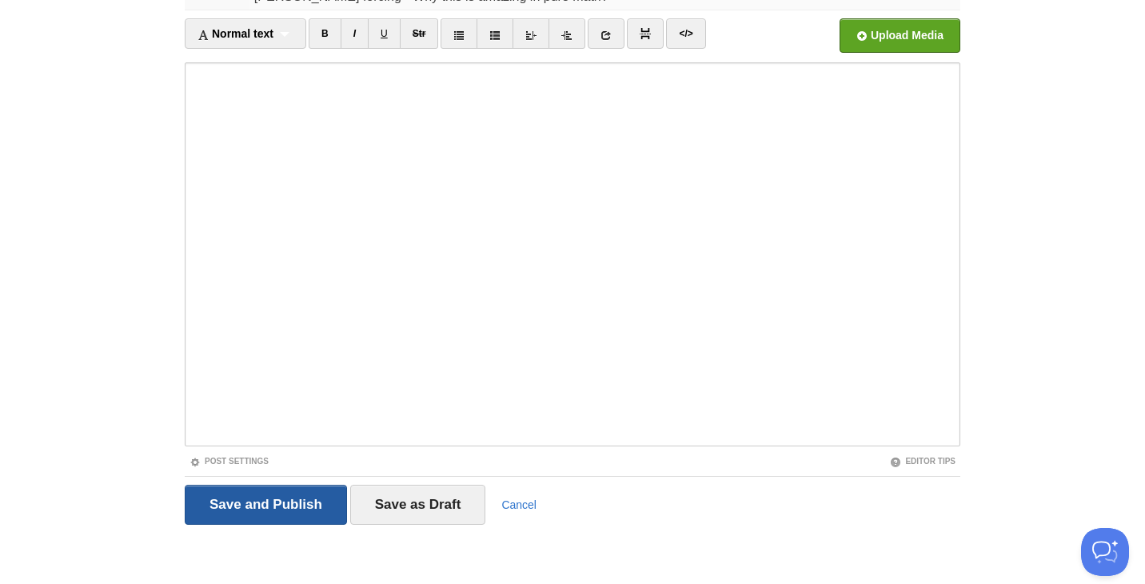
type input "Cohen's forcing - Why this is amazing in pure math?"
click at [288, 511] on input "Save and Publish" at bounding box center [266, 505] width 162 height 40
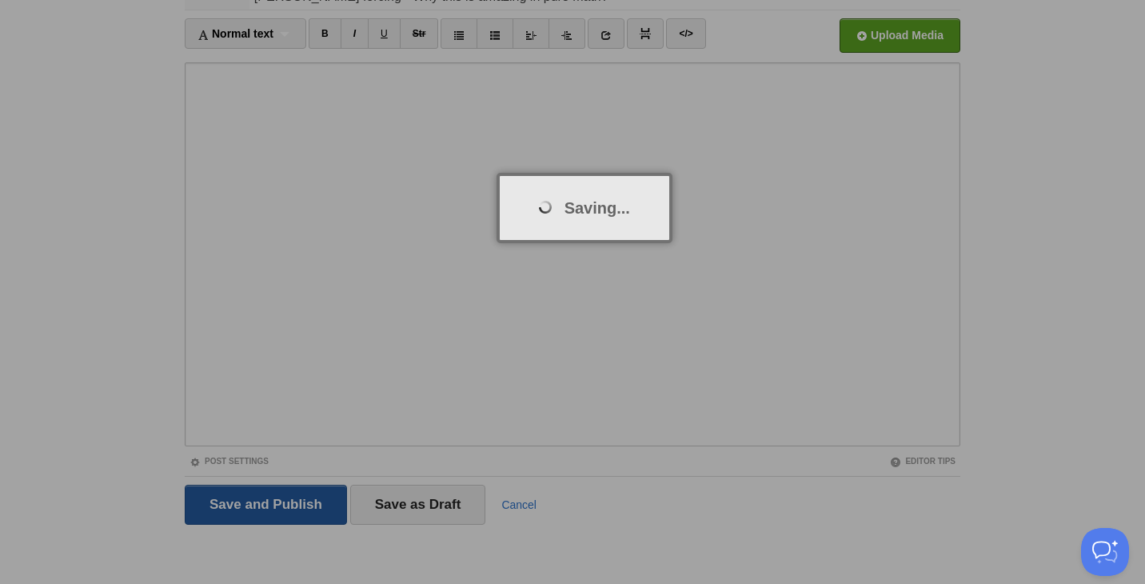
scroll to position [93, 0]
